Goal: Task Accomplishment & Management: Complete application form

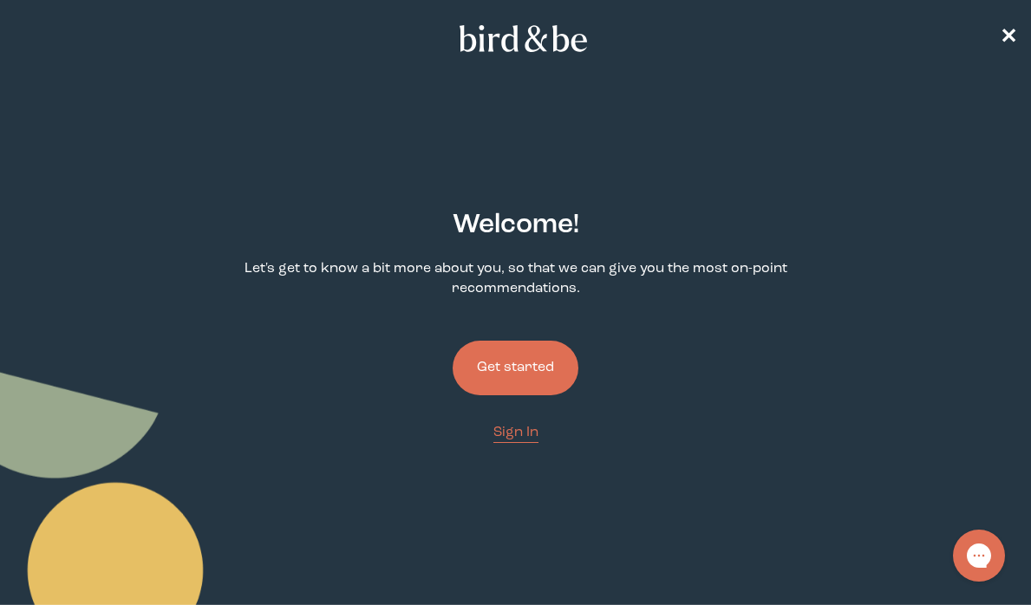
click at [536, 366] on button "Get started" at bounding box center [515, 368] width 126 height 55
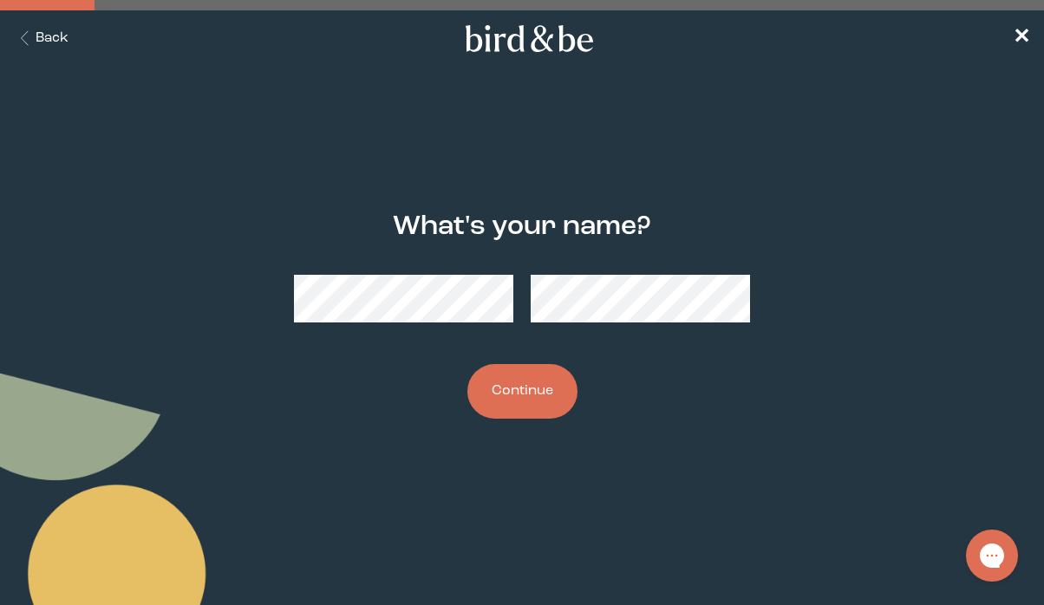
click at [550, 398] on button "Continue" at bounding box center [522, 391] width 110 height 55
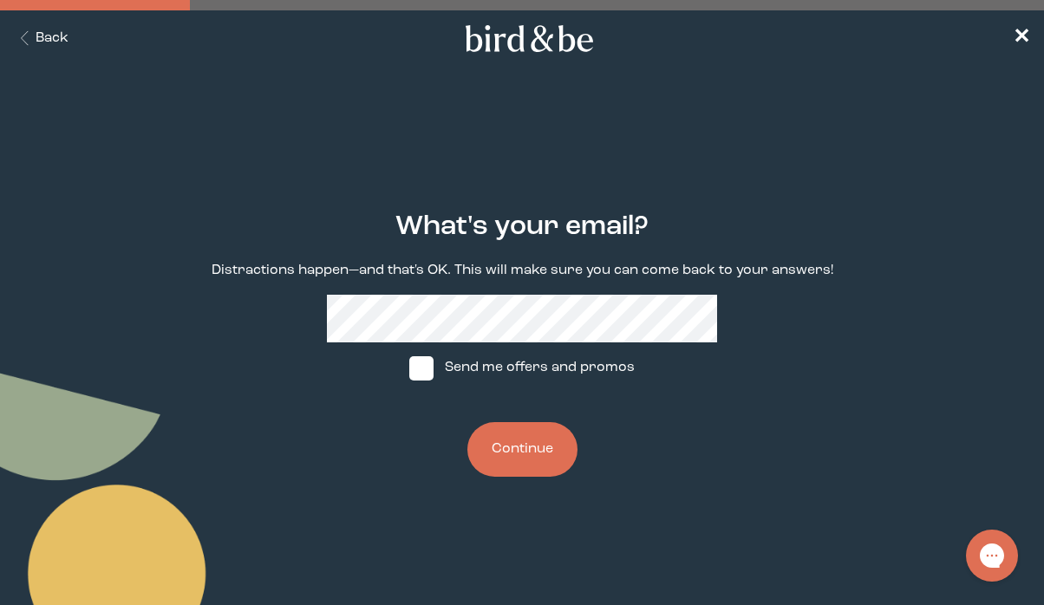
click at [515, 436] on button "Continue" at bounding box center [522, 449] width 110 height 55
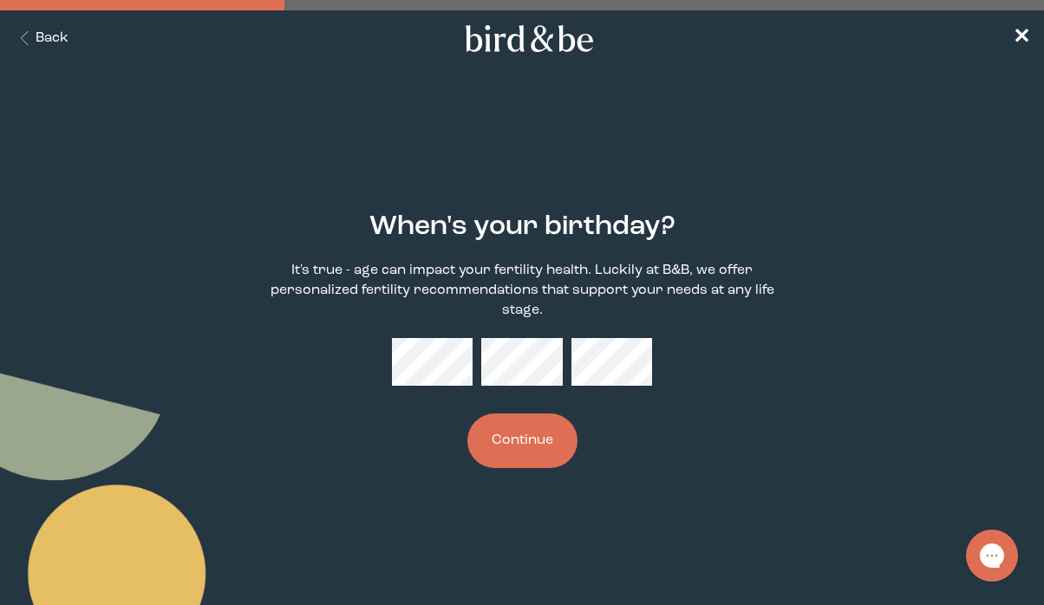
click at [519, 431] on button "Continue" at bounding box center [522, 440] width 110 height 55
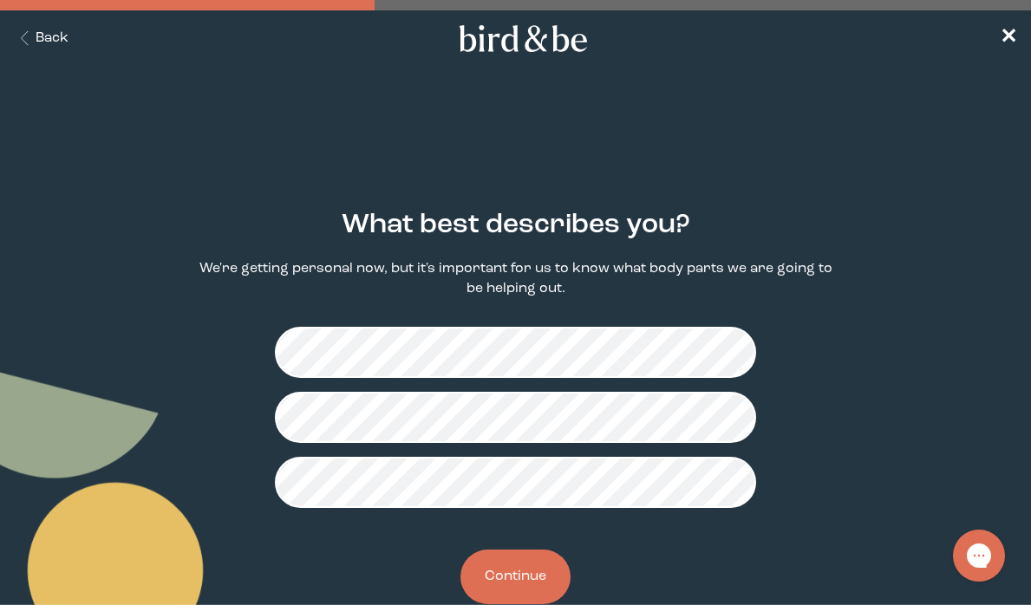
click at [560, 574] on button "Continue" at bounding box center [515, 577] width 110 height 55
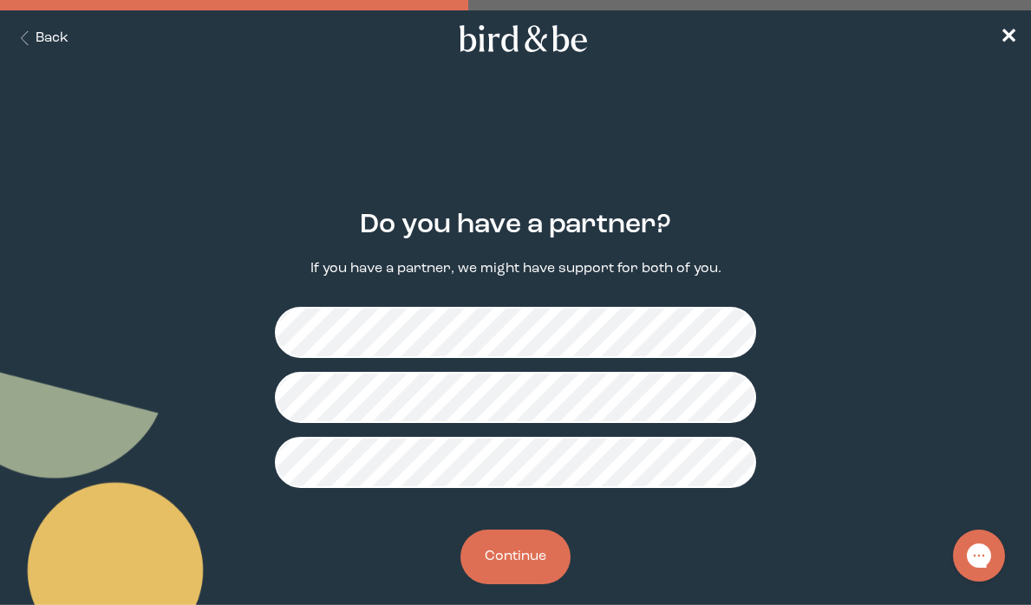
click at [530, 557] on button "Continue" at bounding box center [515, 557] width 110 height 55
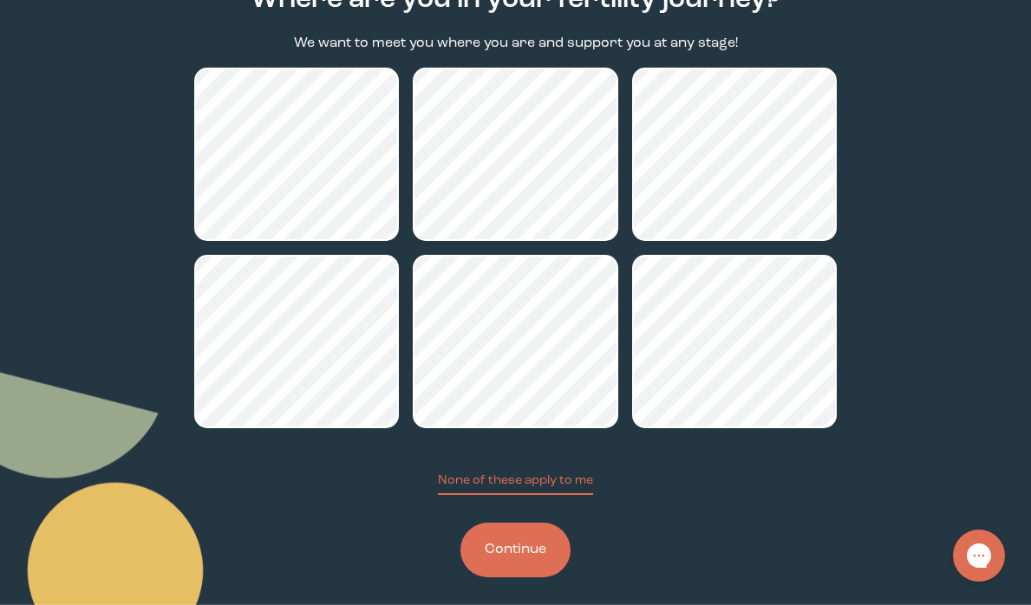
scroll to position [239, 0]
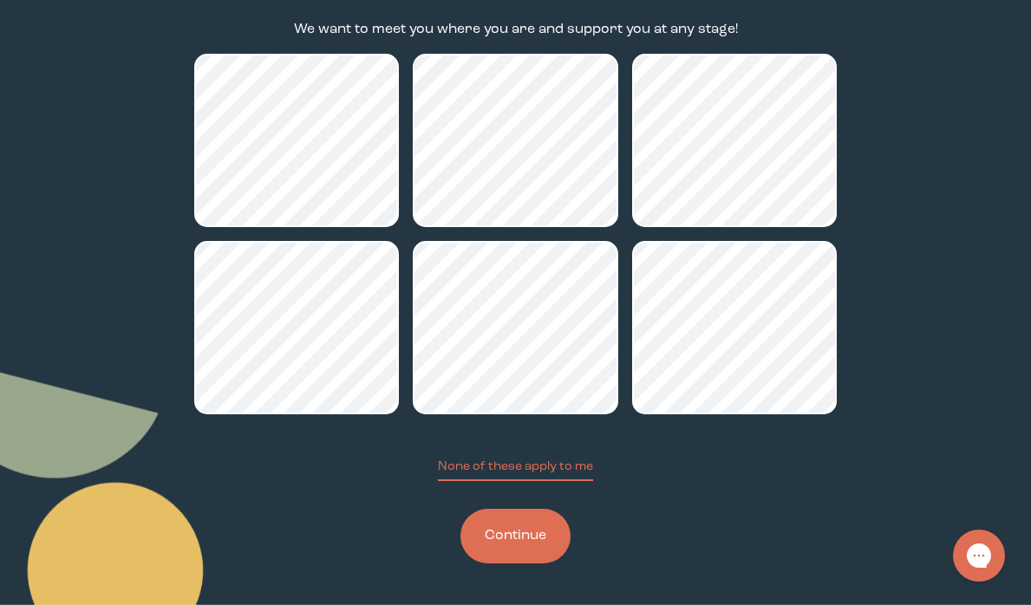
click at [548, 531] on button "Continue" at bounding box center [515, 536] width 110 height 55
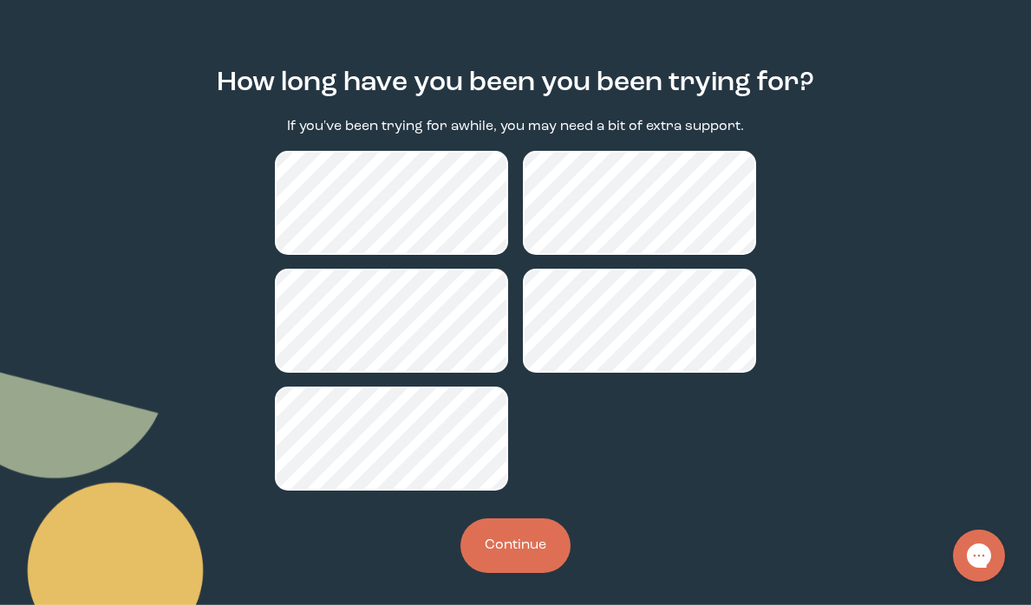
scroll to position [152, 0]
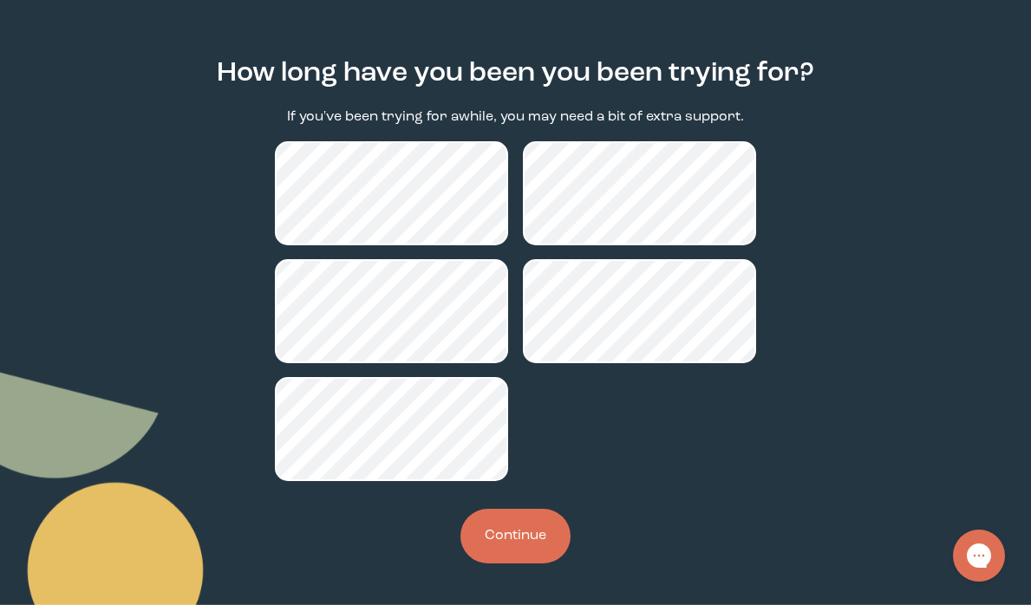
click at [511, 534] on button "Continue" at bounding box center [515, 536] width 110 height 55
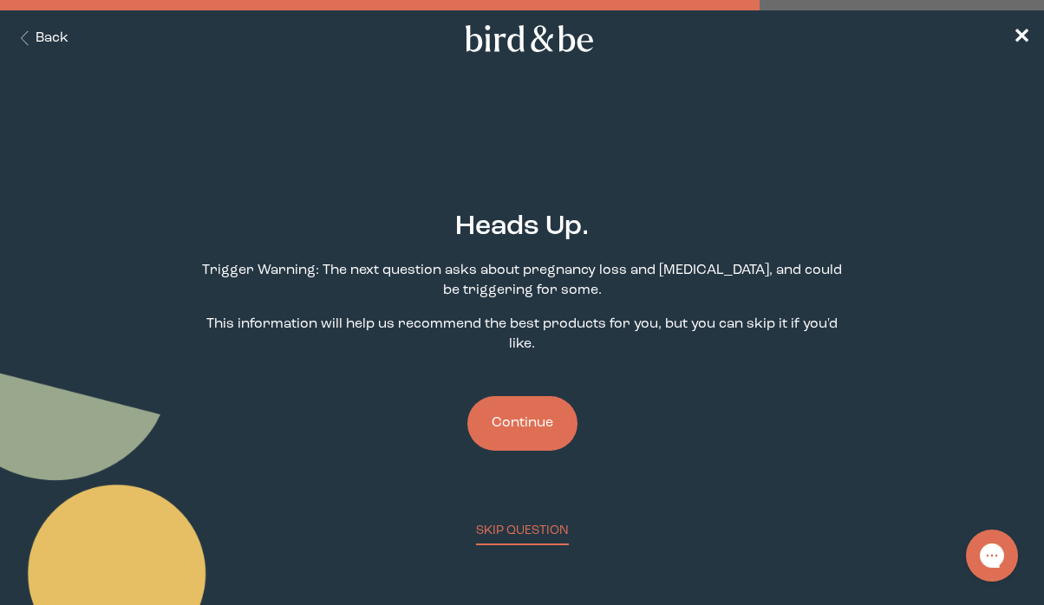
click at [524, 423] on button "Continue" at bounding box center [522, 423] width 110 height 55
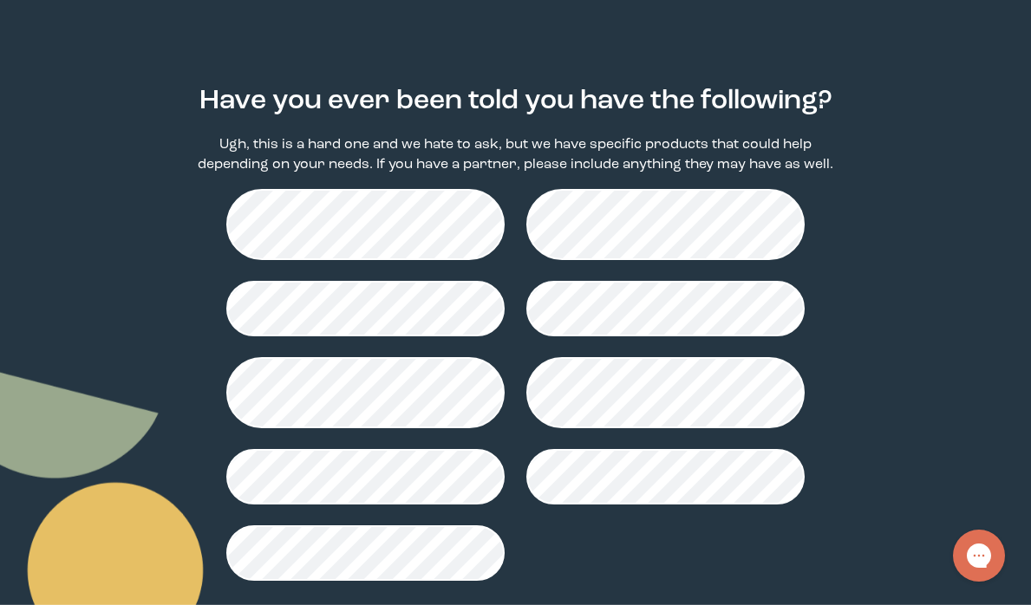
scroll to position [173, 0]
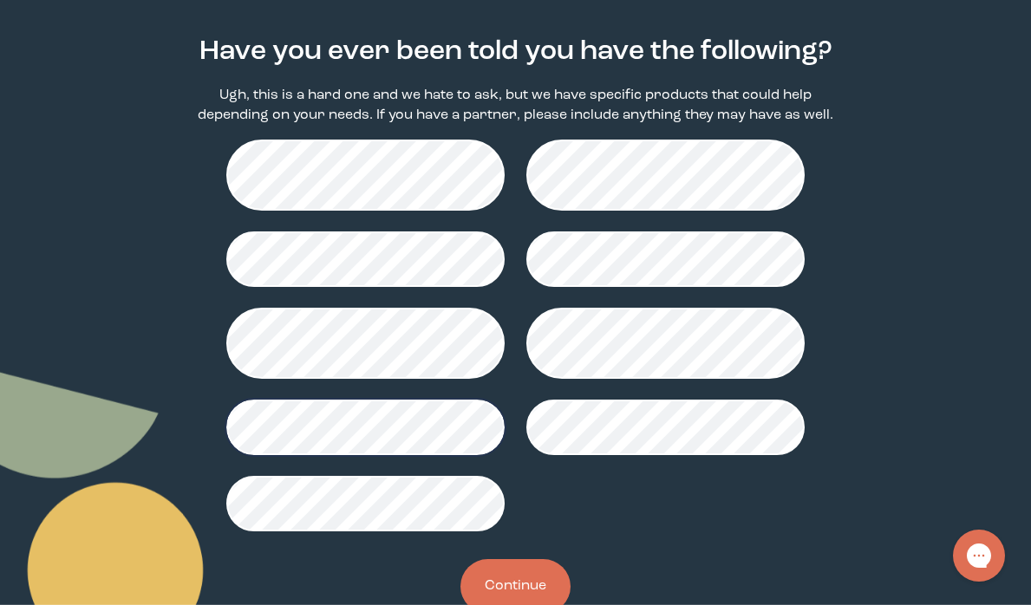
click at [539, 597] on button "Continue" at bounding box center [515, 586] width 110 height 55
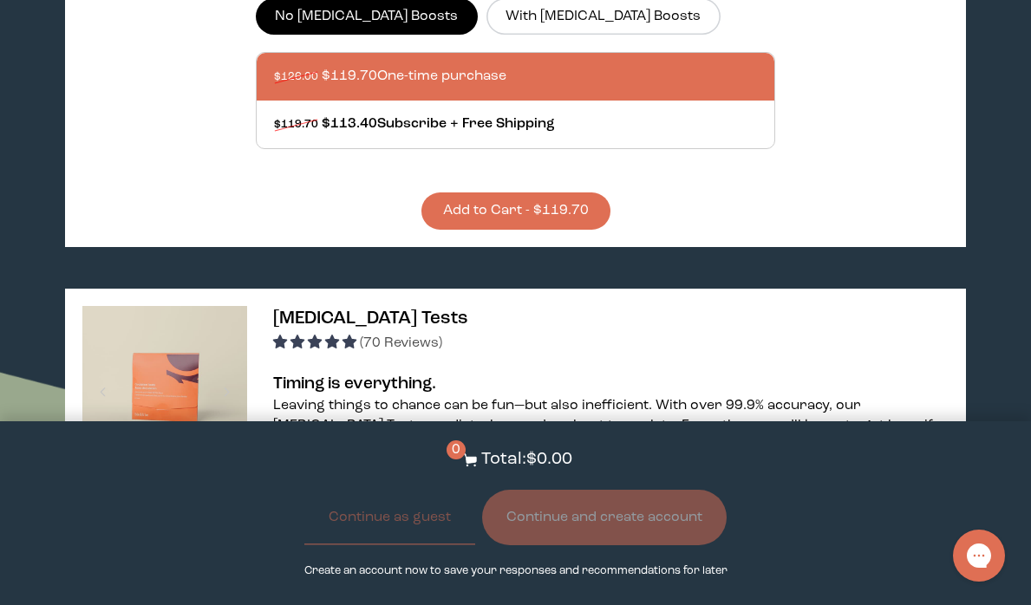
scroll to position [780, 0]
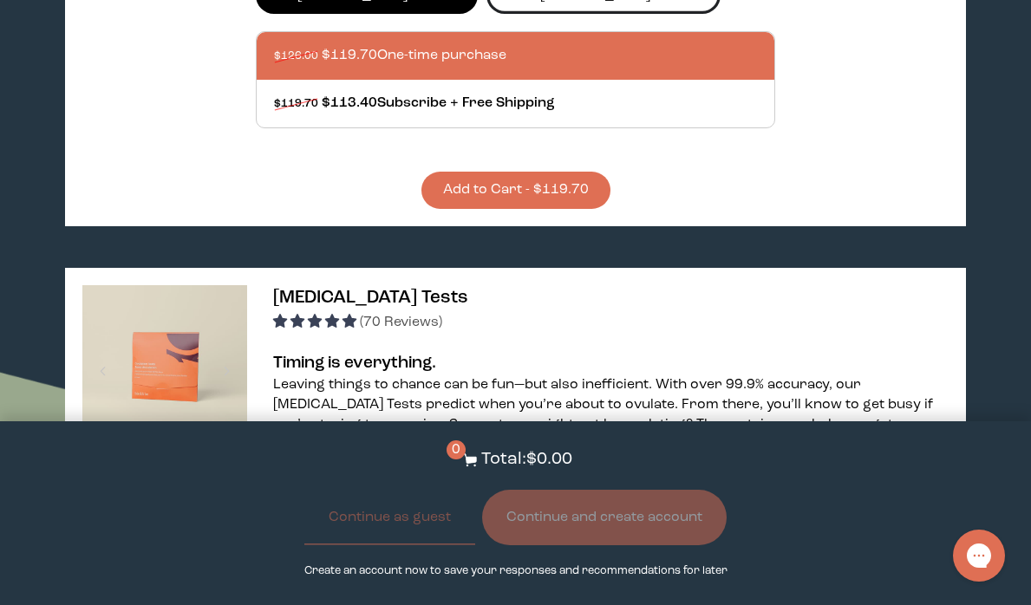
click at [0, 0] on input "With [MEDICAL_DATA] Boosts" at bounding box center [0, 0] width 0 height 0
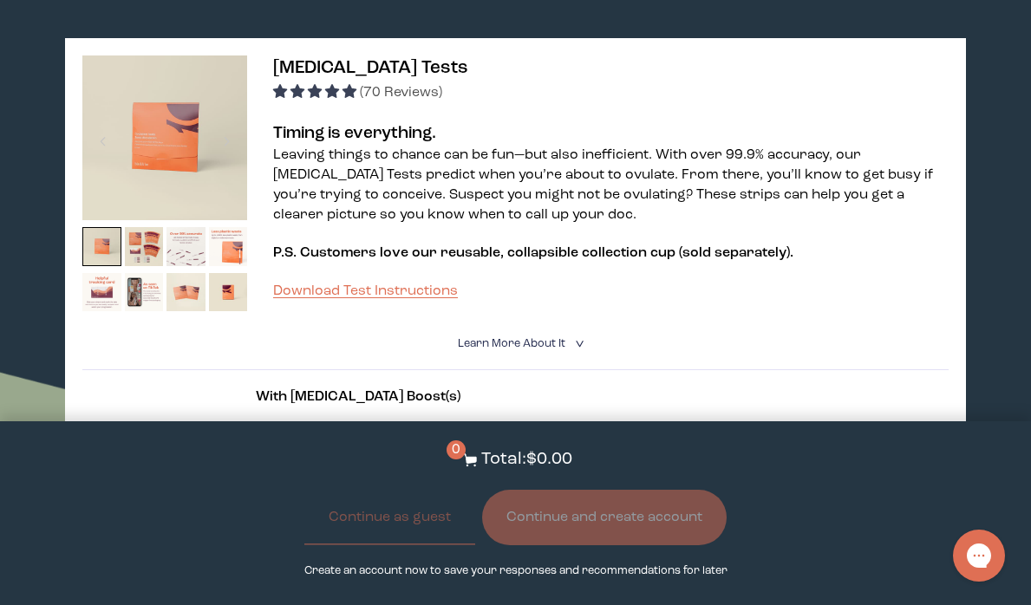
scroll to position [1127, 0]
